Goal: Task Accomplishment & Management: Complete application form

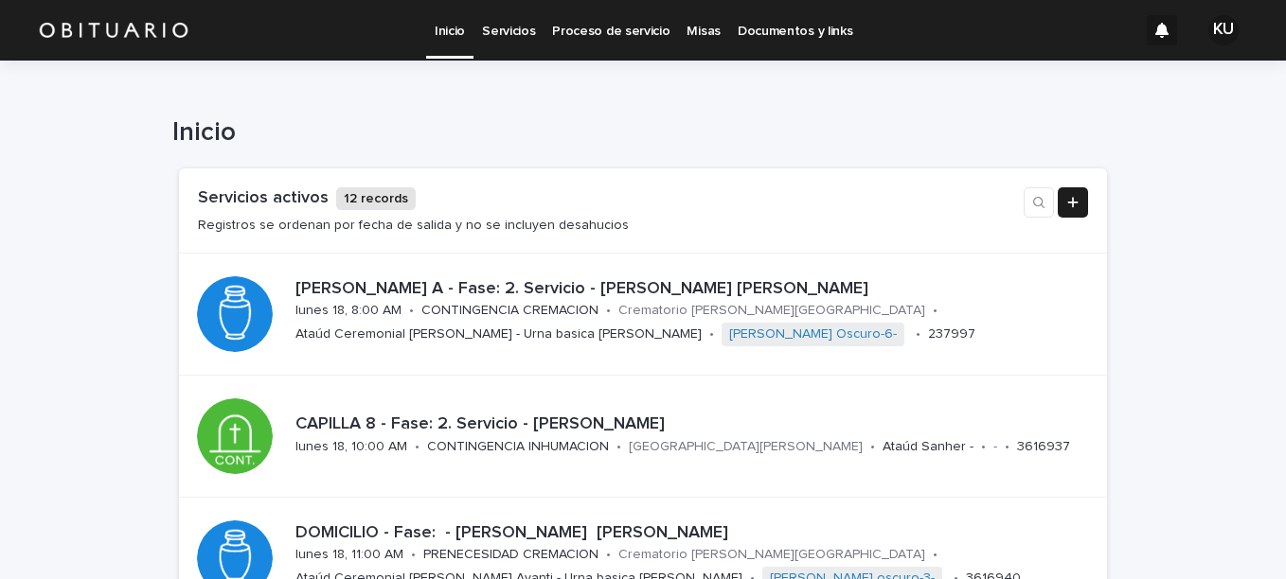
click at [457, 31] on p "Inicio" at bounding box center [450, 20] width 30 height 40
click at [489, 27] on p "Servicios" at bounding box center [508, 20] width 53 height 40
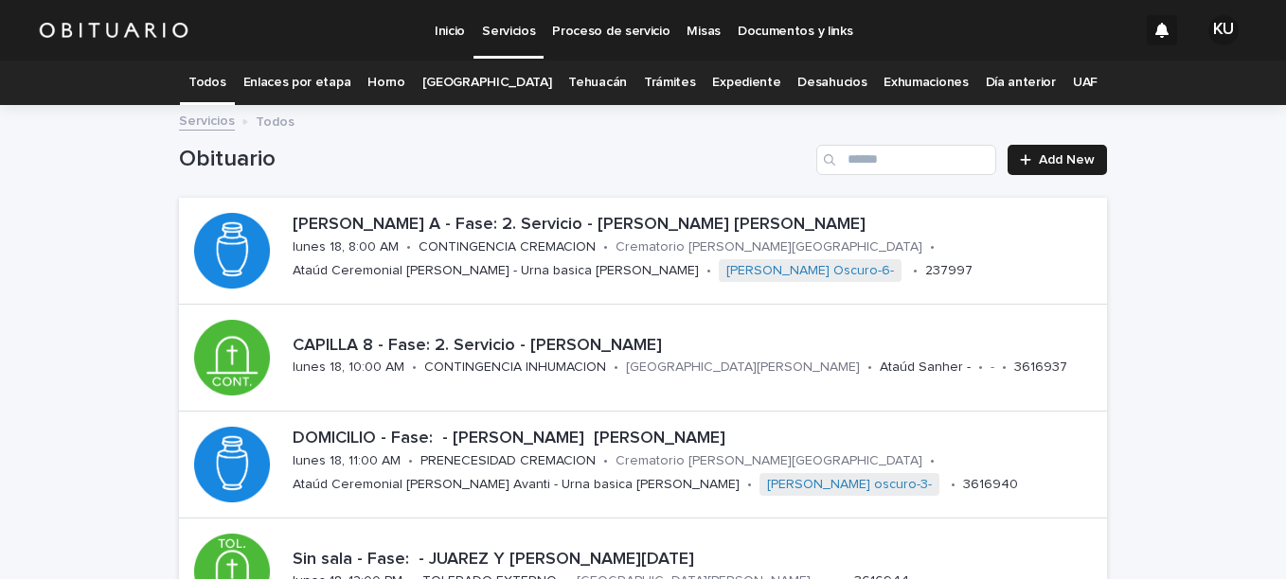
click at [225, 86] on link "Todos" at bounding box center [206, 83] width 37 height 45
click at [225, 74] on link "Todos" at bounding box center [206, 83] width 37 height 45
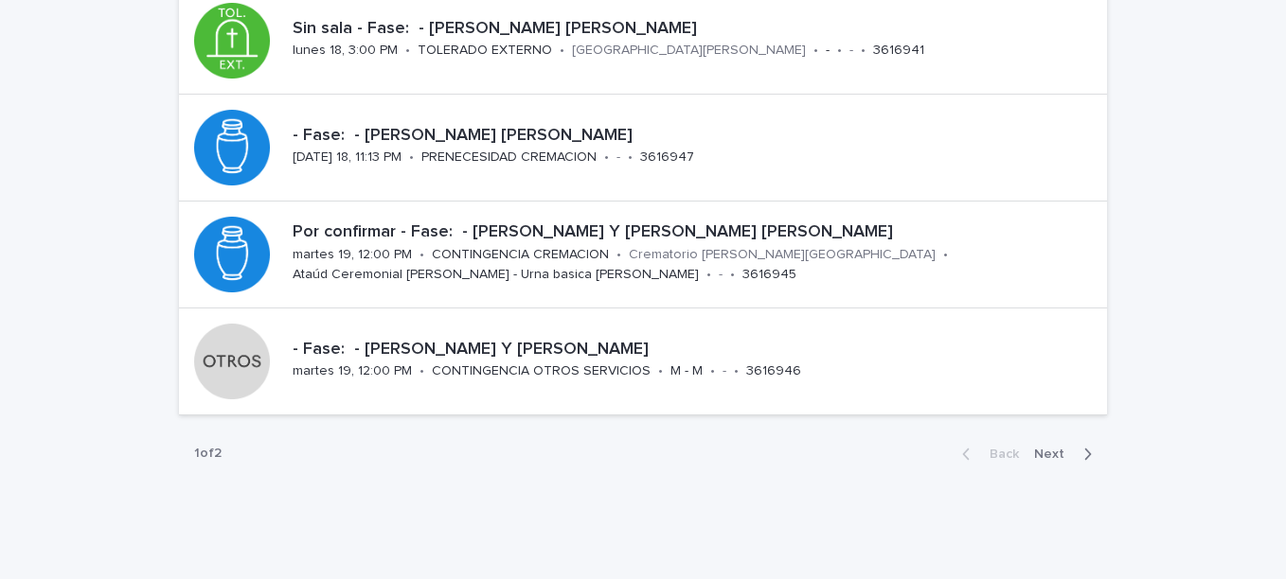
scroll to position [900, 0]
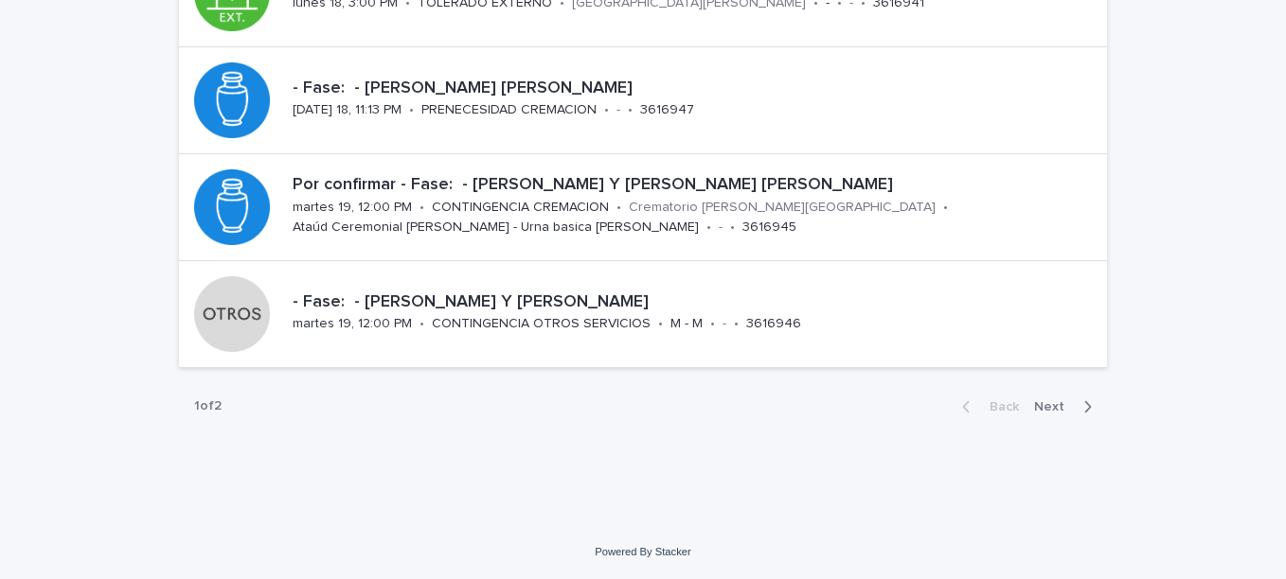
click at [1051, 408] on span "Next" at bounding box center [1055, 407] width 42 height 13
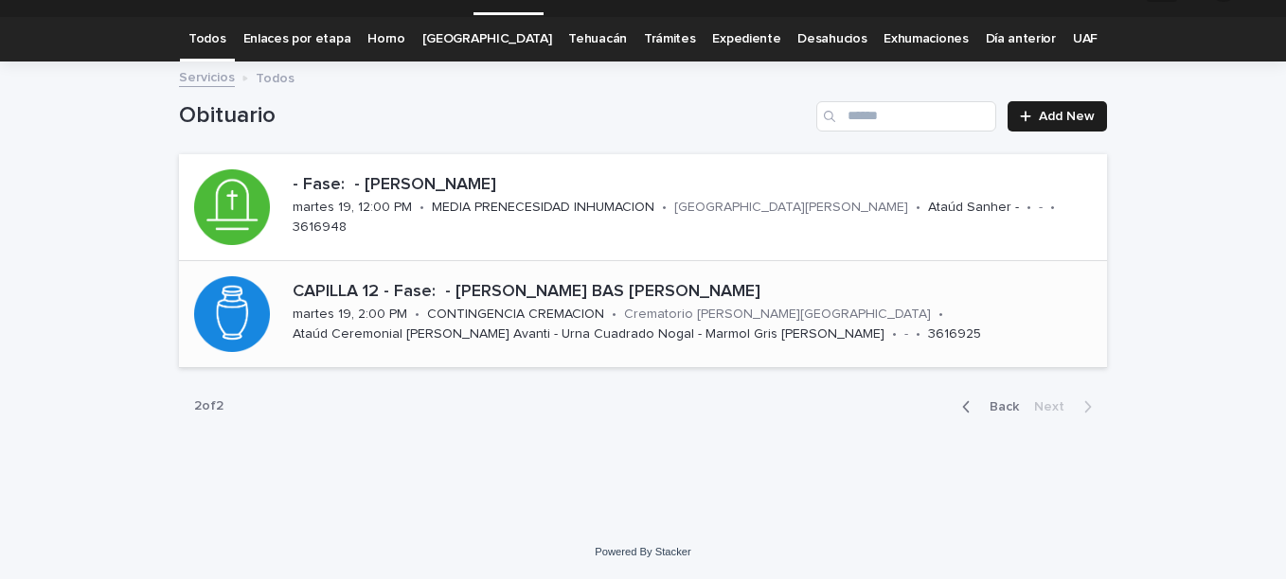
click at [504, 291] on p "CAPILLA 12 - Fase: - [PERSON_NAME] BAS [PERSON_NAME]" at bounding box center [696, 292] width 807 height 21
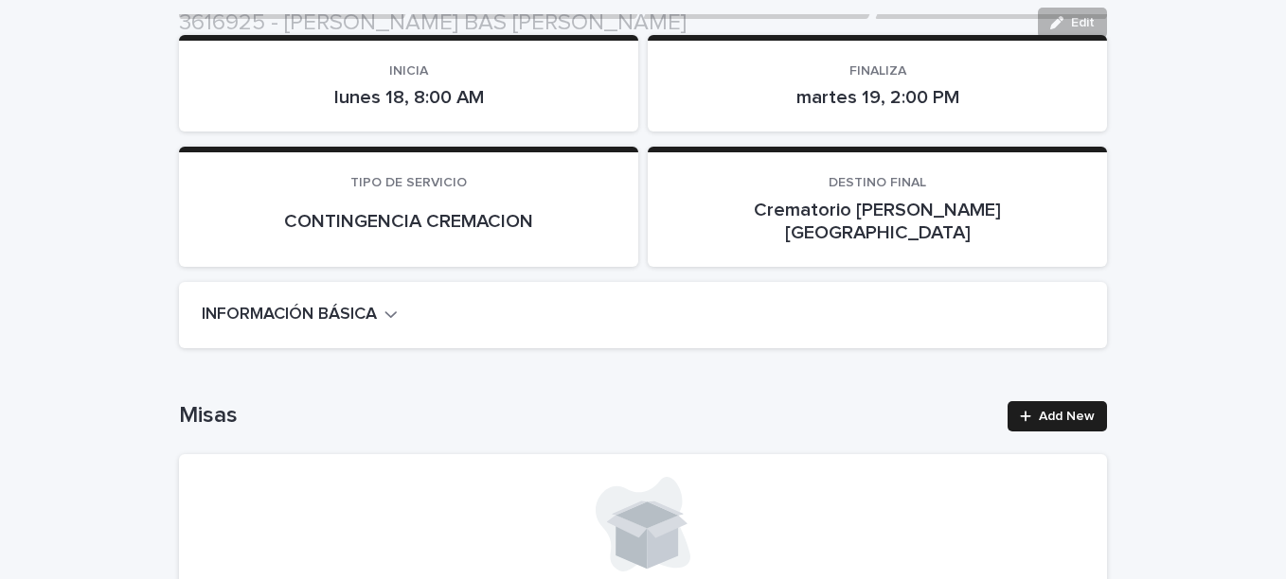
scroll to position [379, 0]
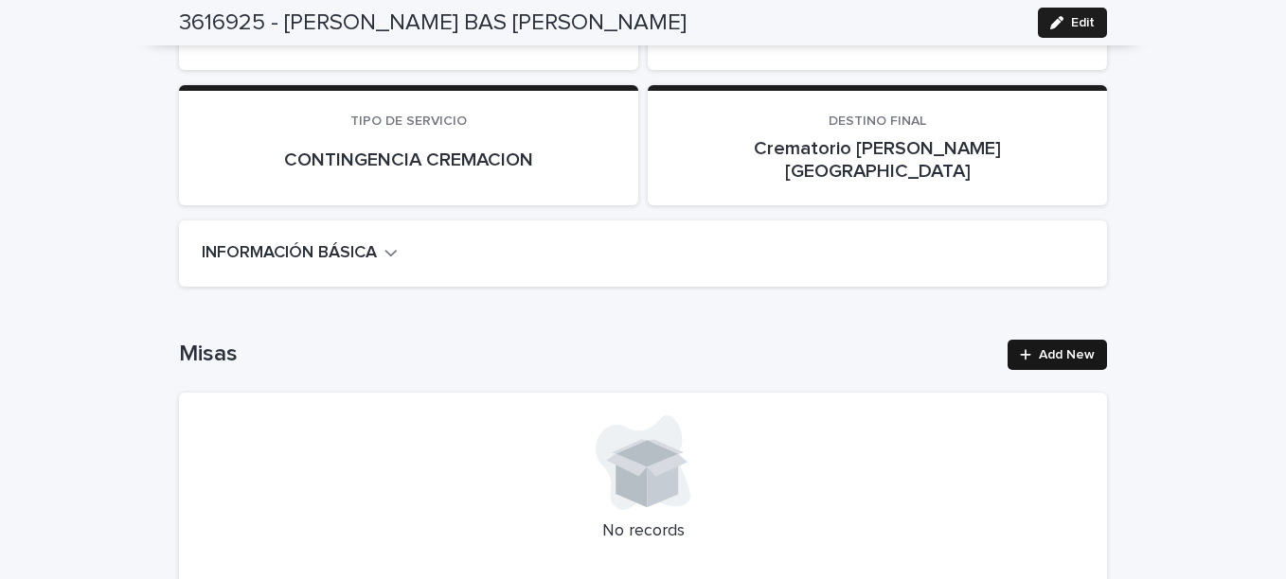
click at [1020, 348] on icon at bounding box center [1025, 354] width 11 height 13
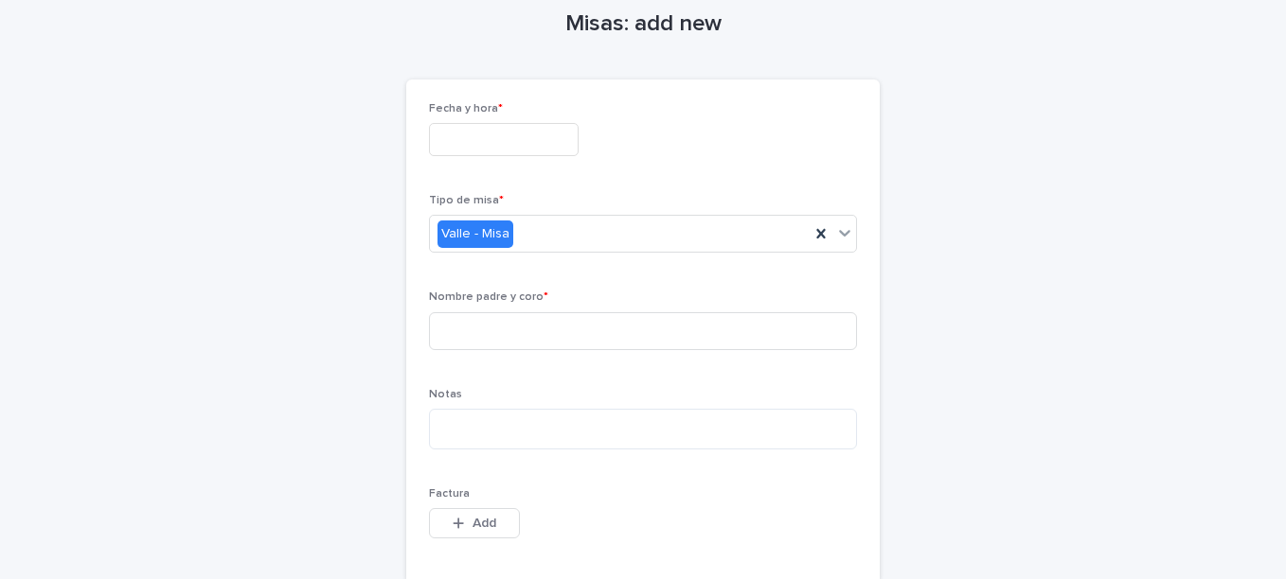
scroll to position [129, 0]
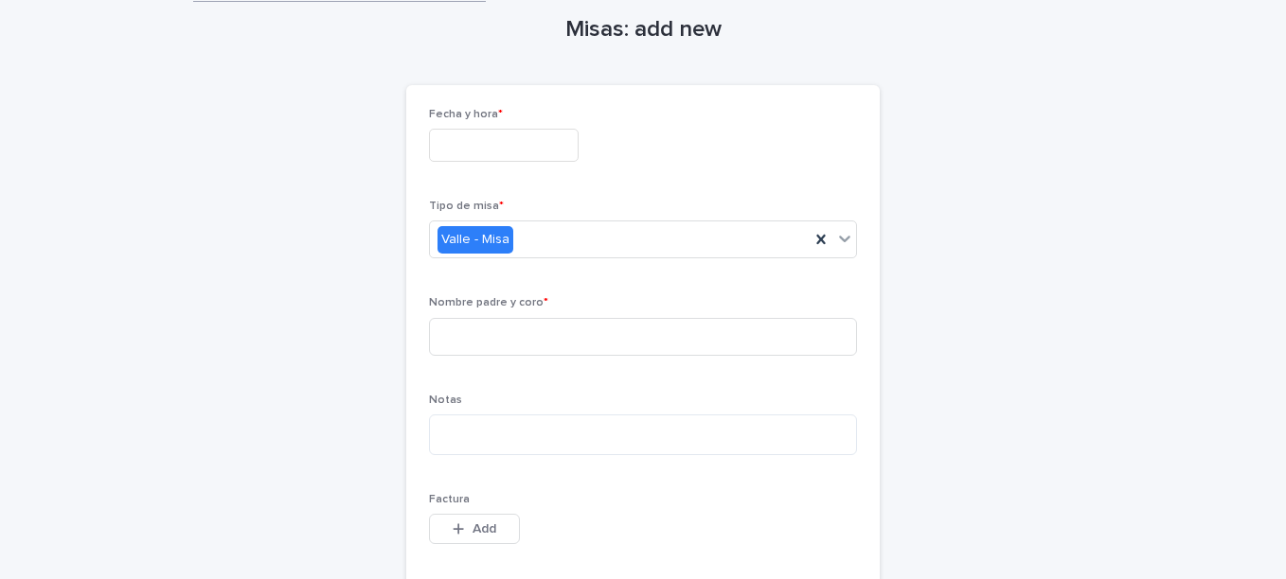
click at [473, 156] on input "text" at bounding box center [504, 145] width 150 height 33
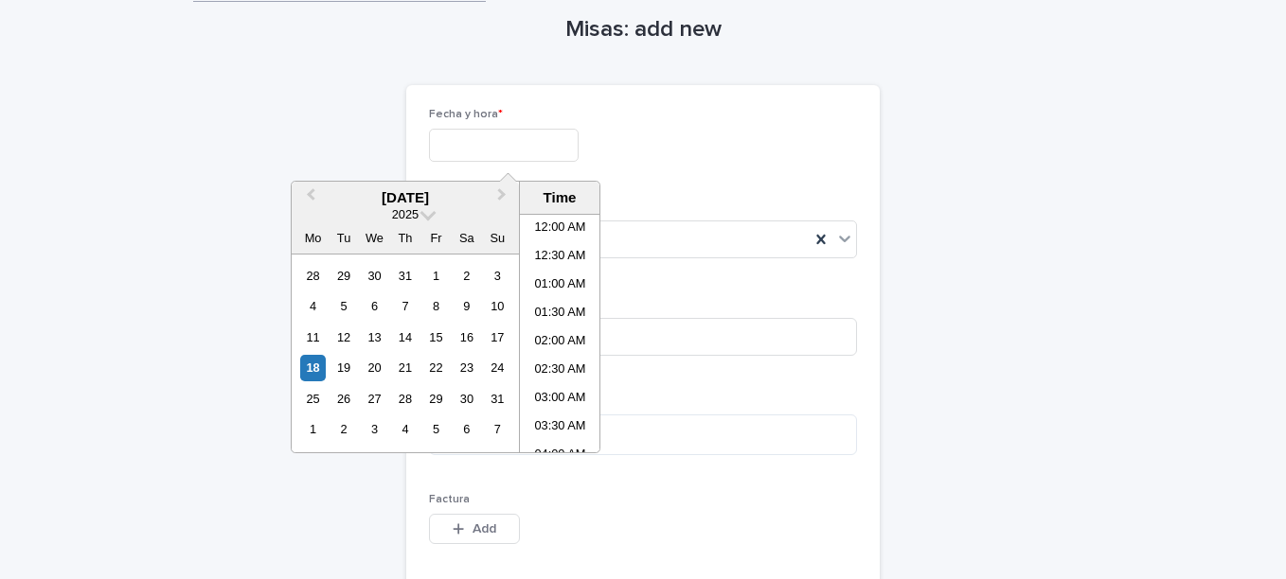
scroll to position [436, 0]
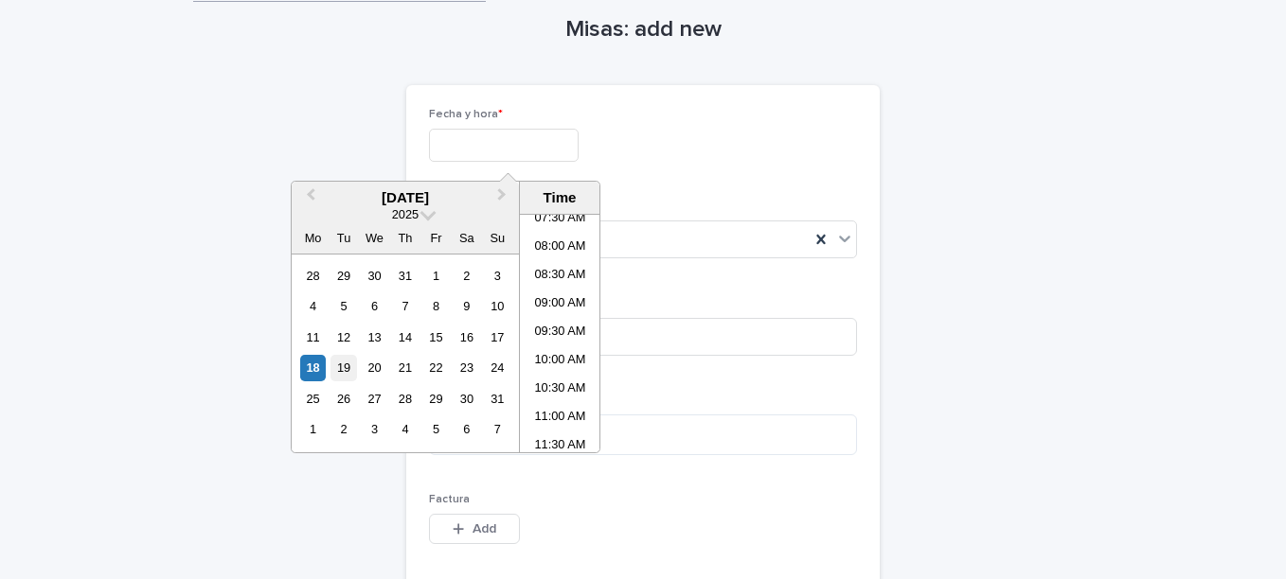
click at [342, 373] on div "19" at bounding box center [343, 368] width 26 height 26
click at [550, 420] on li "11:00 AM" at bounding box center [560, 418] width 80 height 28
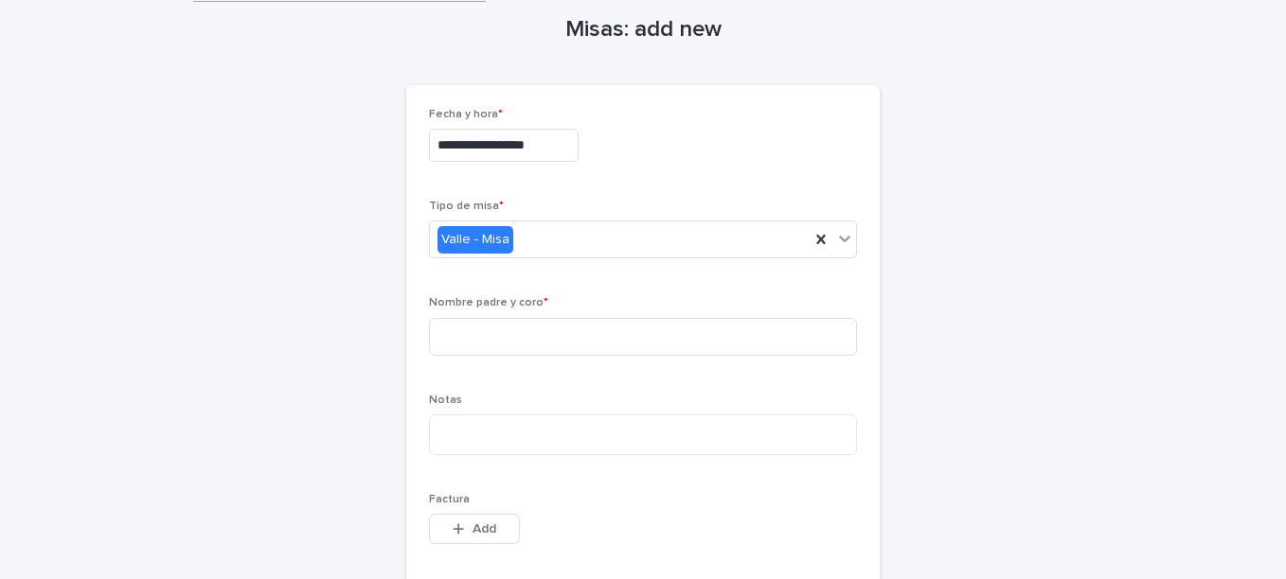
type input "**********"
click at [474, 334] on input at bounding box center [643, 337] width 428 height 38
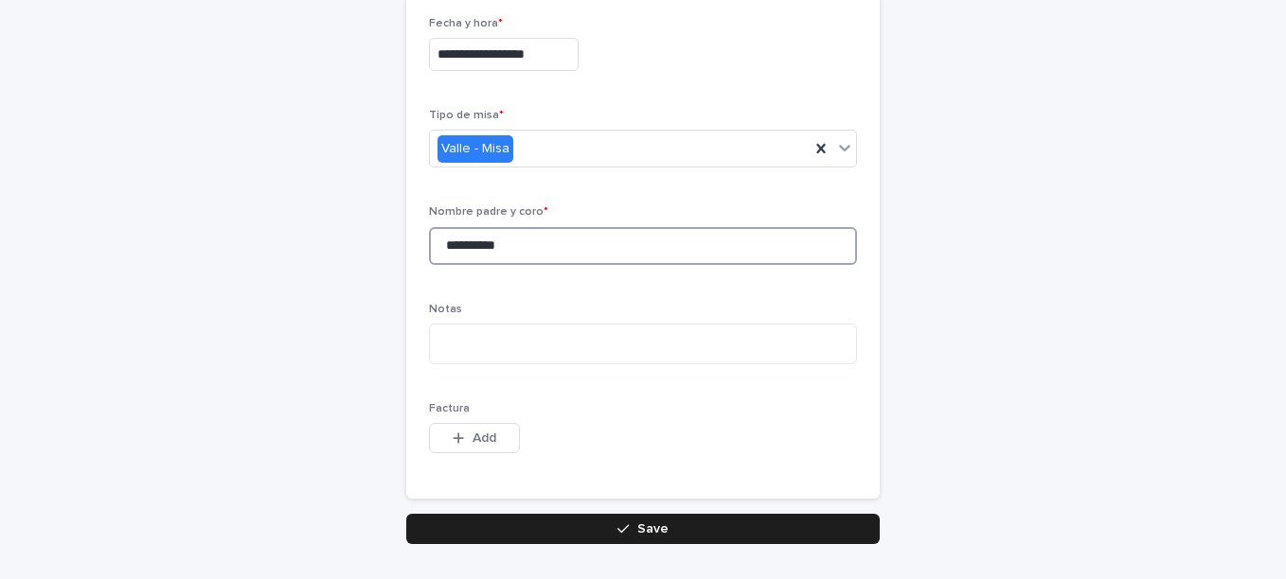
scroll to position [318, 0]
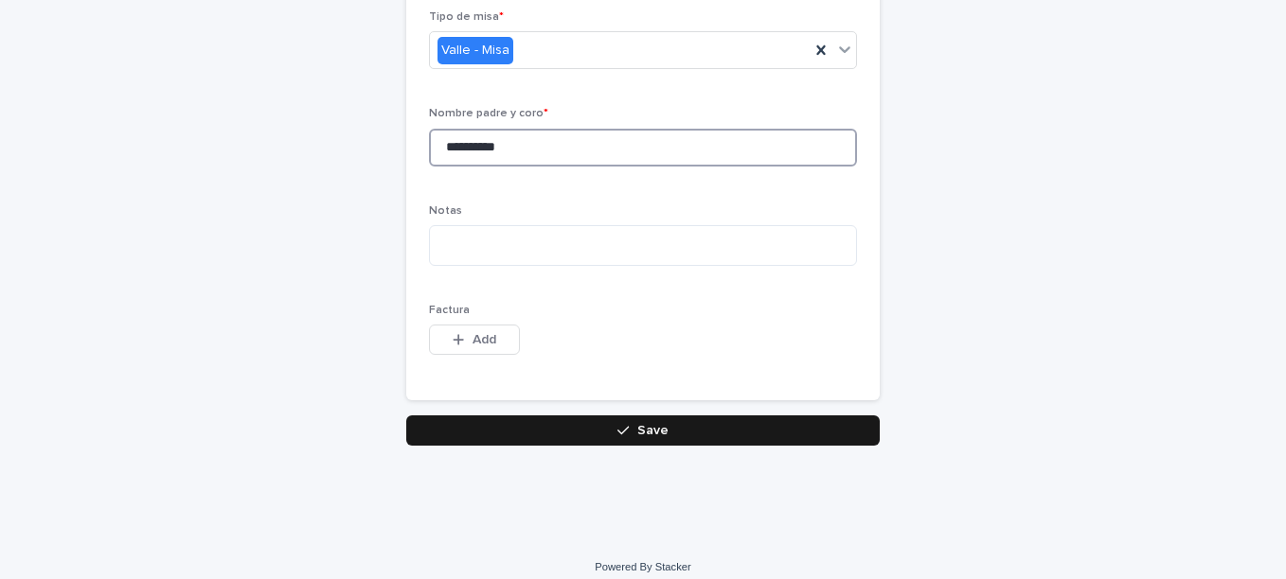
type input "**********"
click at [676, 438] on button "Save" at bounding box center [642, 431] width 473 height 30
